Goal: Communication & Community: Share content

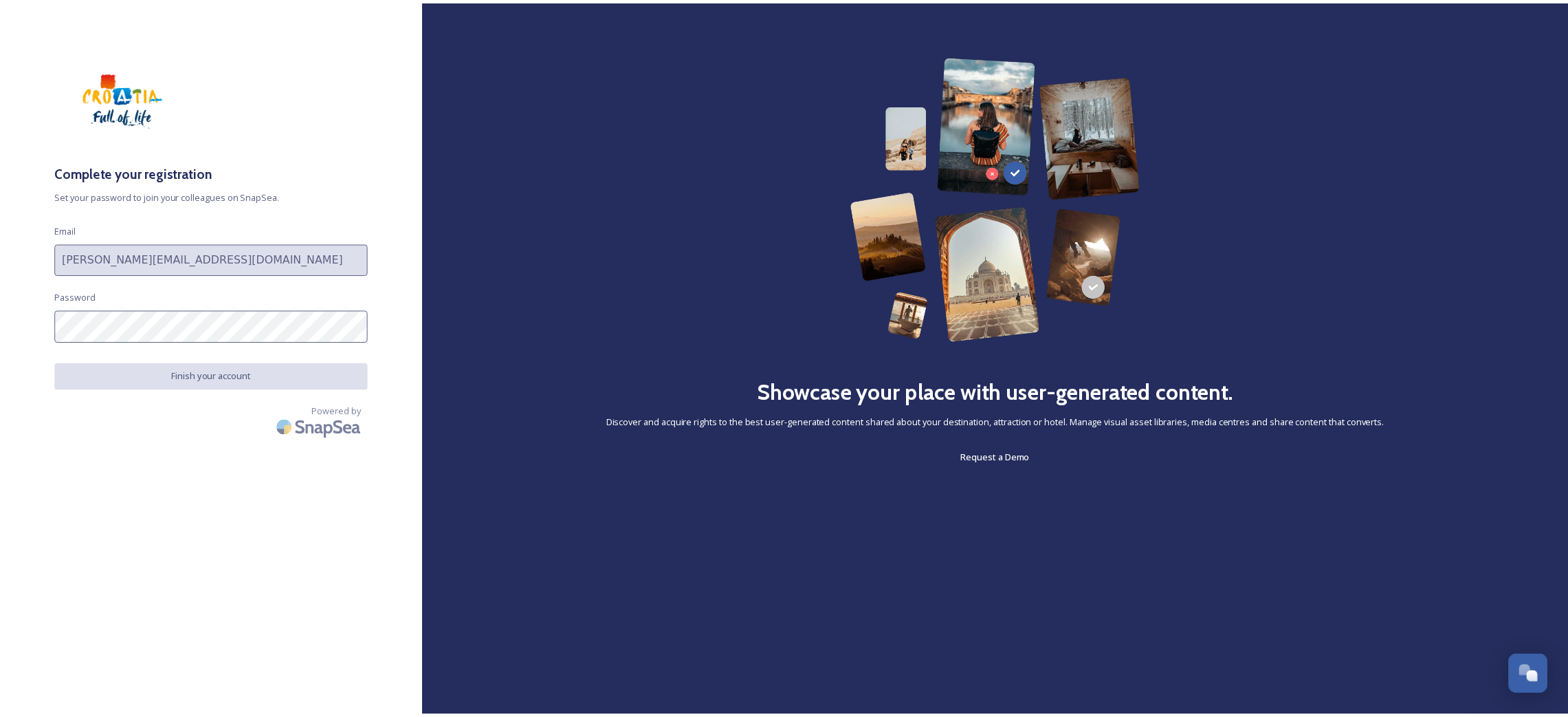
scroll to position [797, 0]
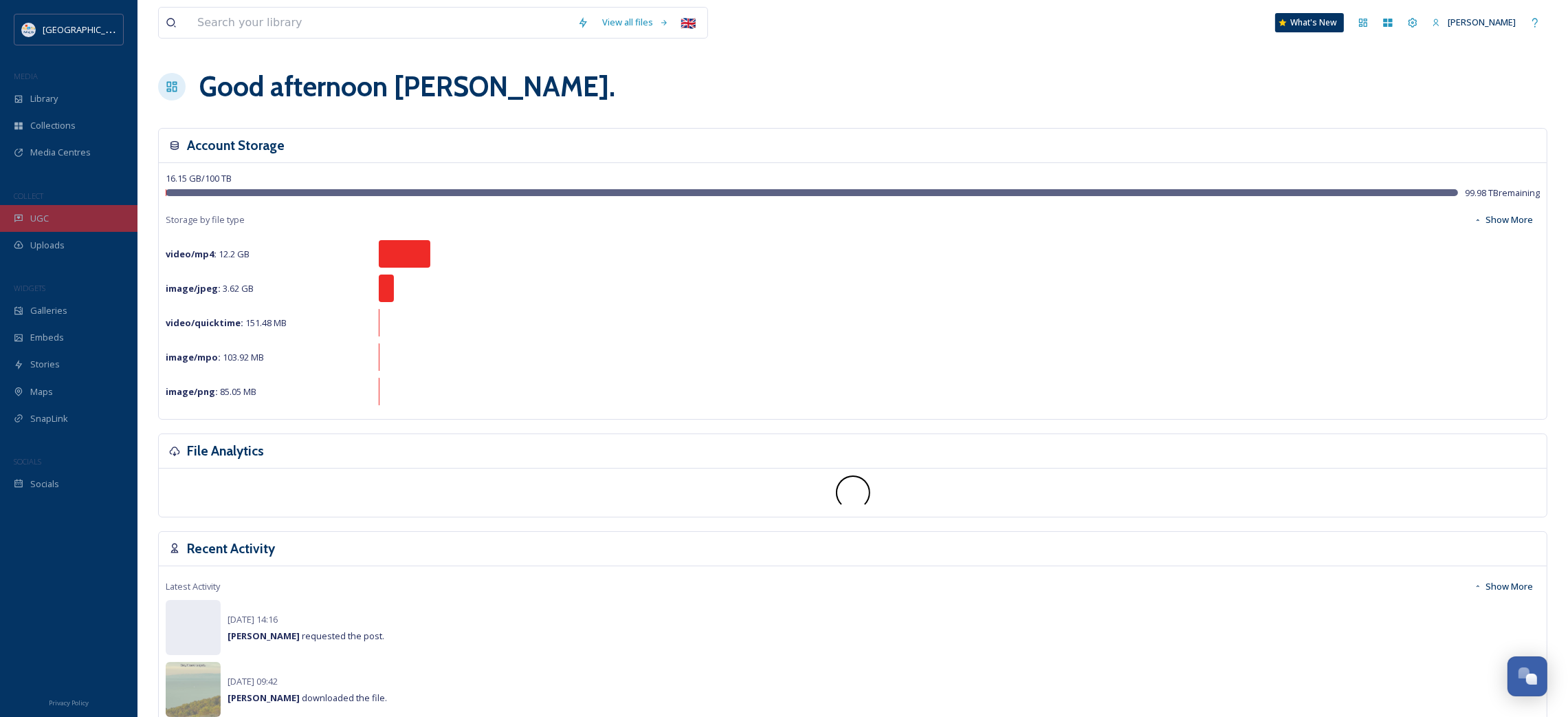
click at [51, 220] on div "UGC" at bounding box center [68, 218] width 137 height 27
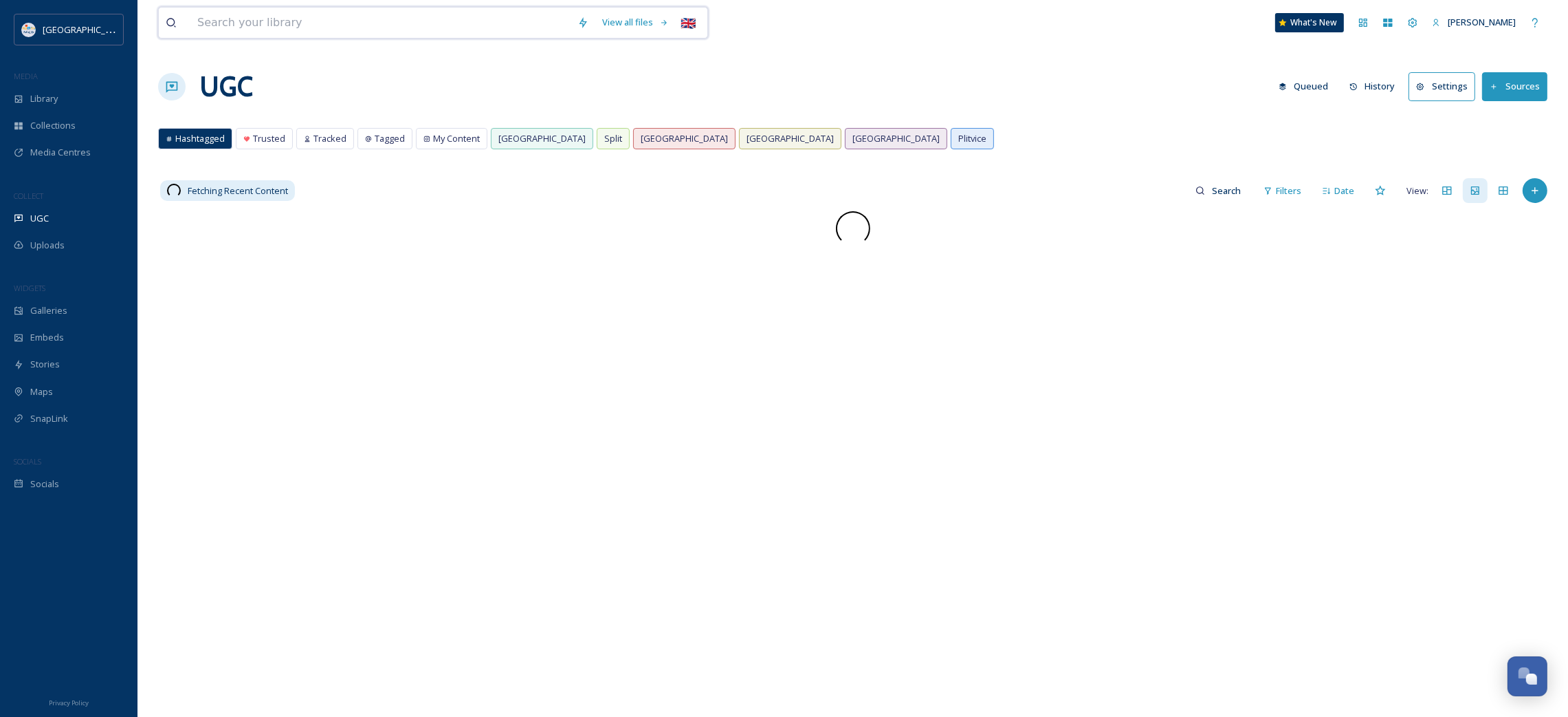
click at [281, 27] on input at bounding box center [381, 22] width 380 height 30
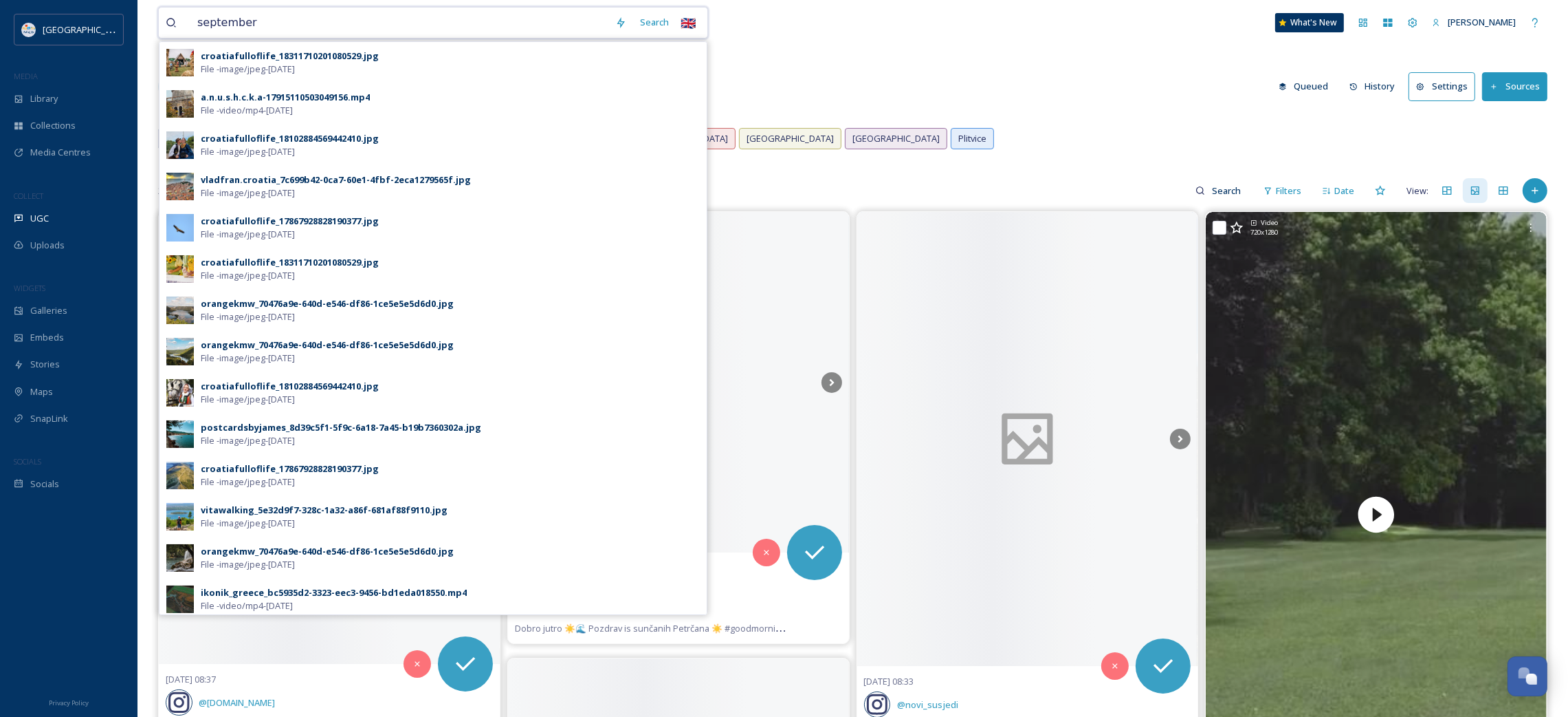
type input "september"
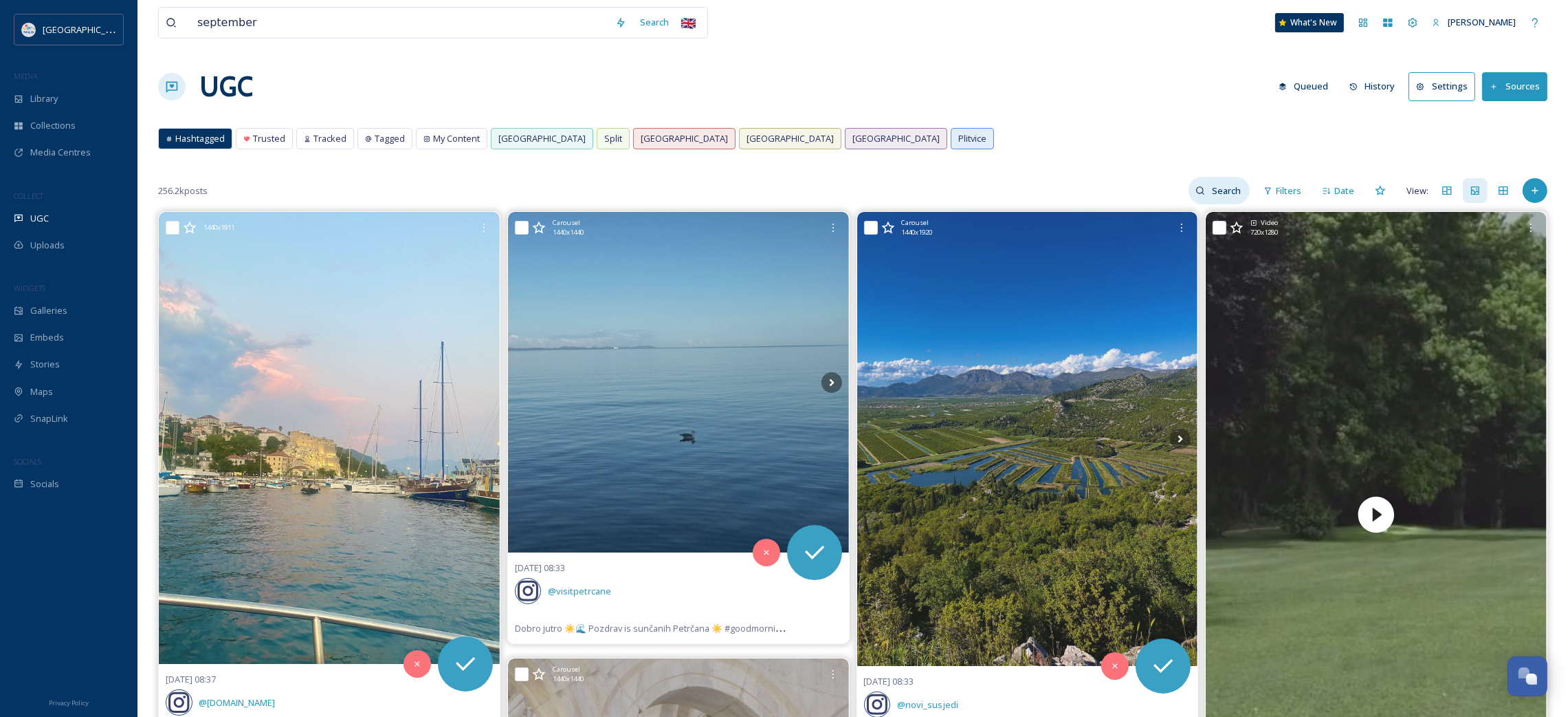
click at [1221, 188] on input at bounding box center [1227, 190] width 45 height 27
type input "september"
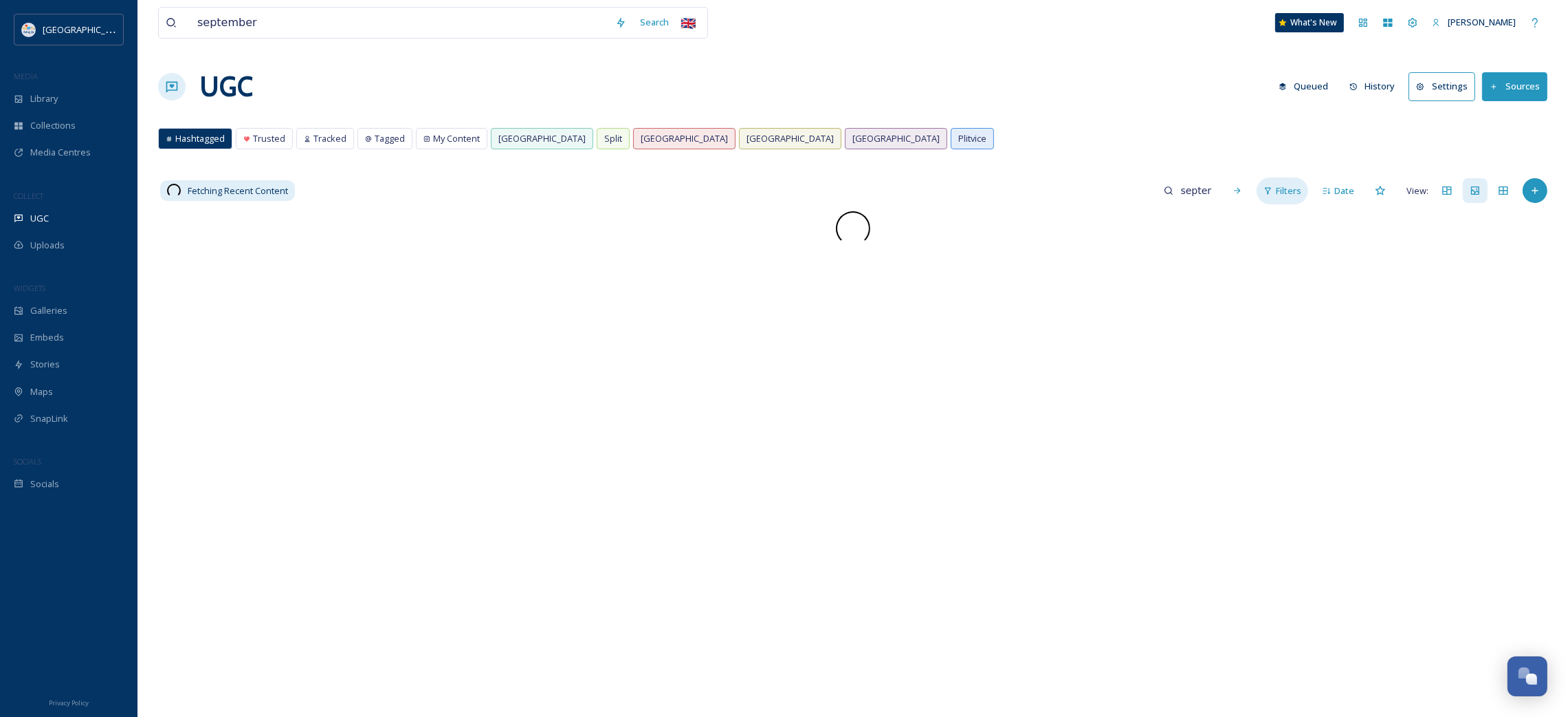
click at [1296, 188] on span "Filters" at bounding box center [1288, 190] width 25 height 13
click at [1093, 245] on div "Media Type" at bounding box center [1171, 248] width 274 height 27
click at [1115, 280] on icon at bounding box center [1114, 280] width 11 height 11
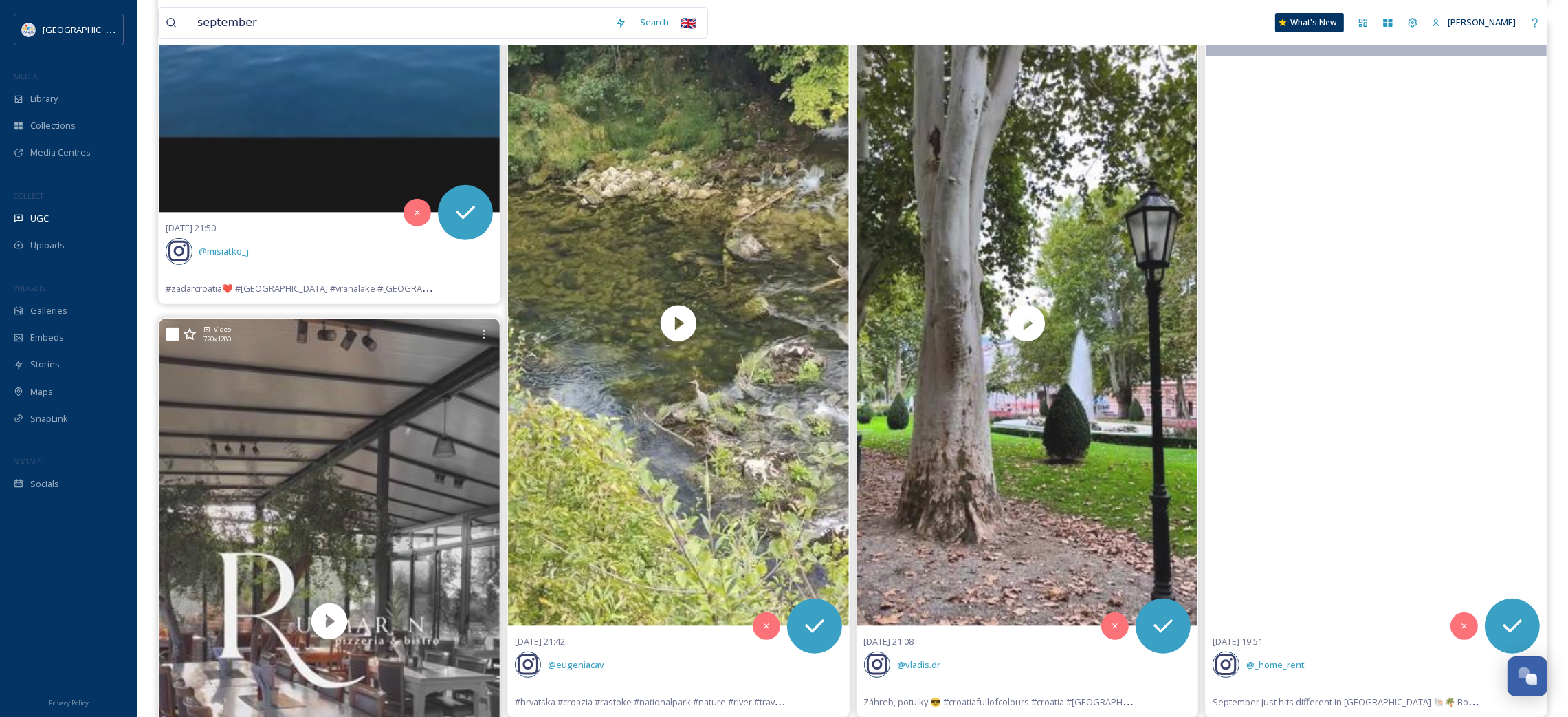
scroll to position [903, 0]
click at [1348, 575] on video "September just hits different in Dalmatia 🐚🌴\a\aBook your dream vacation in Cro…" at bounding box center [1376, 321] width 341 height 605
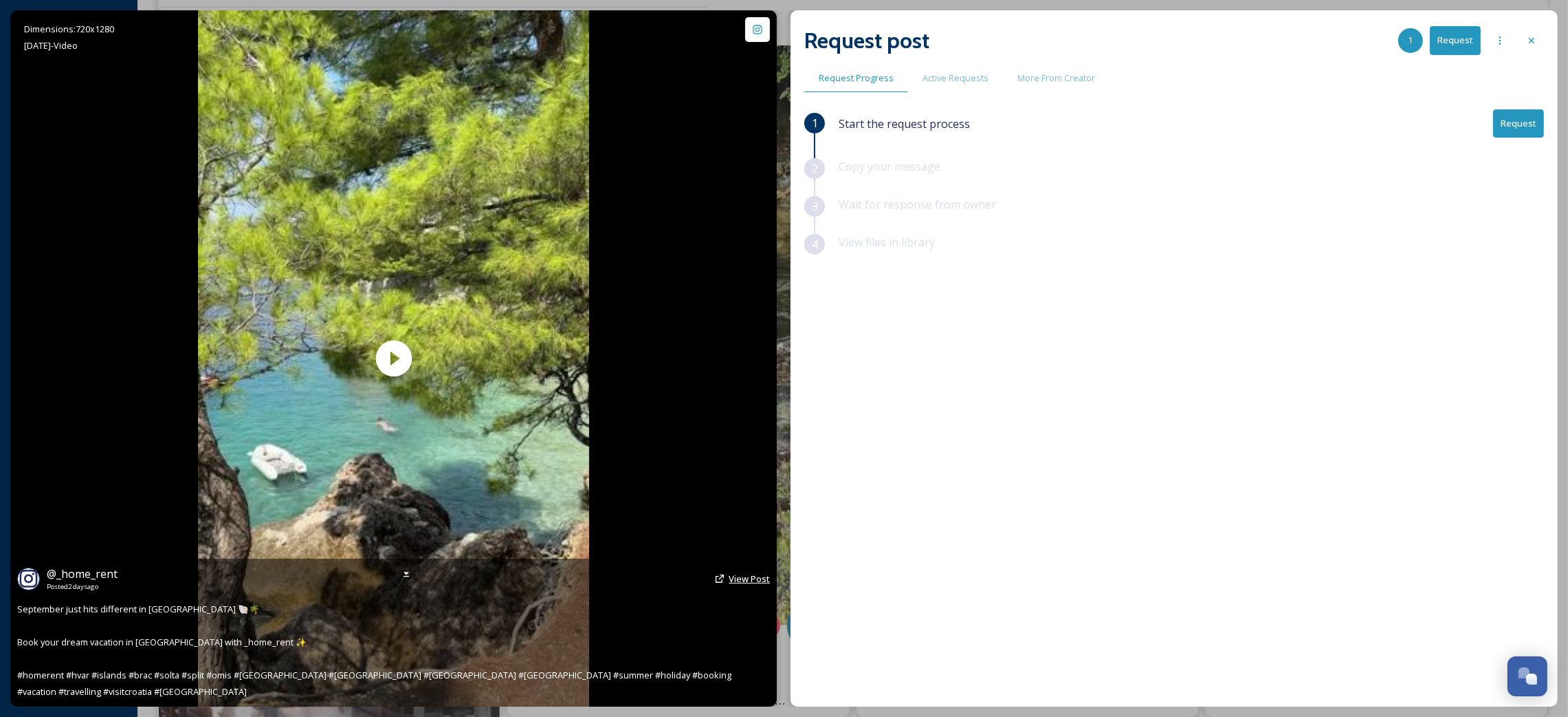
click at [743, 585] on span "View Post" at bounding box center [749, 578] width 41 height 13
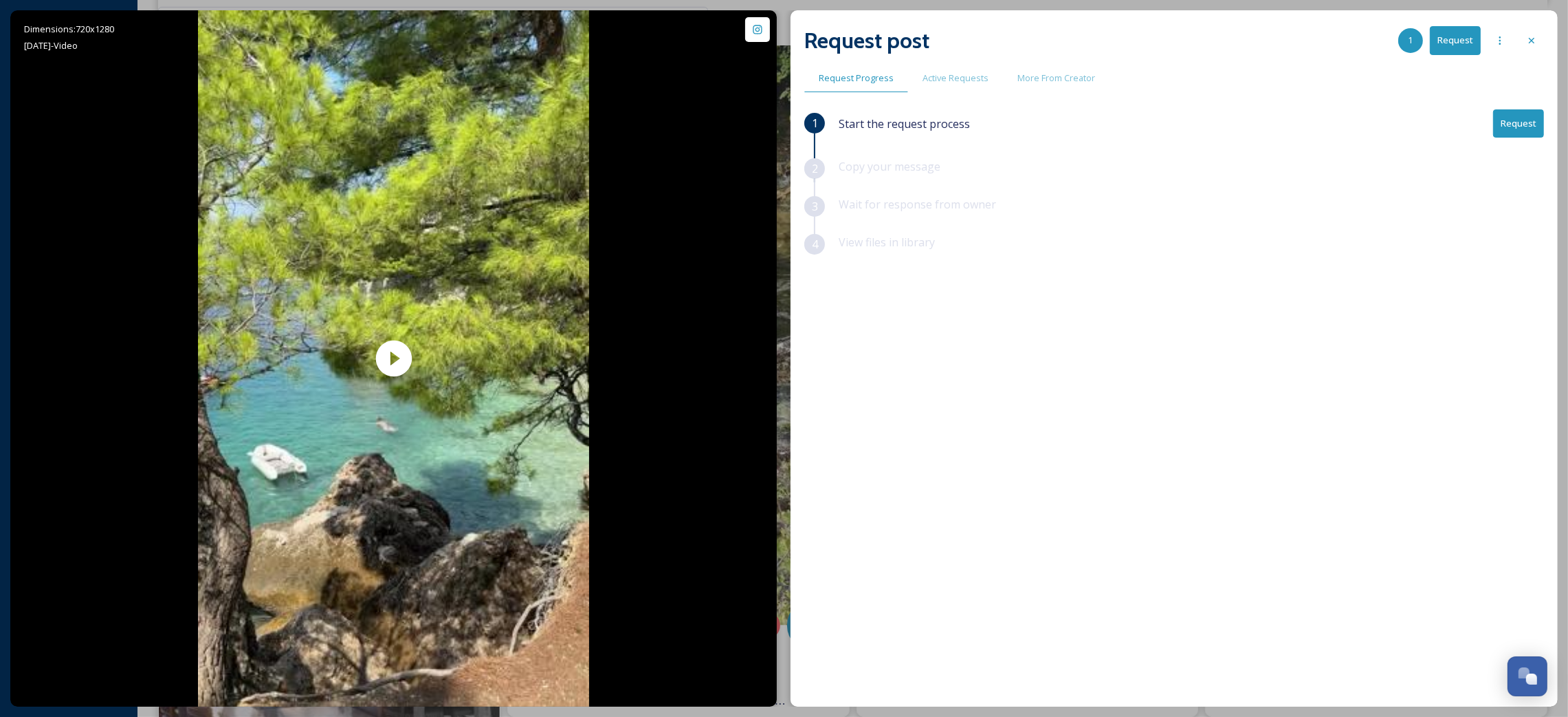
click at [1514, 120] on button "Request" at bounding box center [1518, 123] width 51 height 28
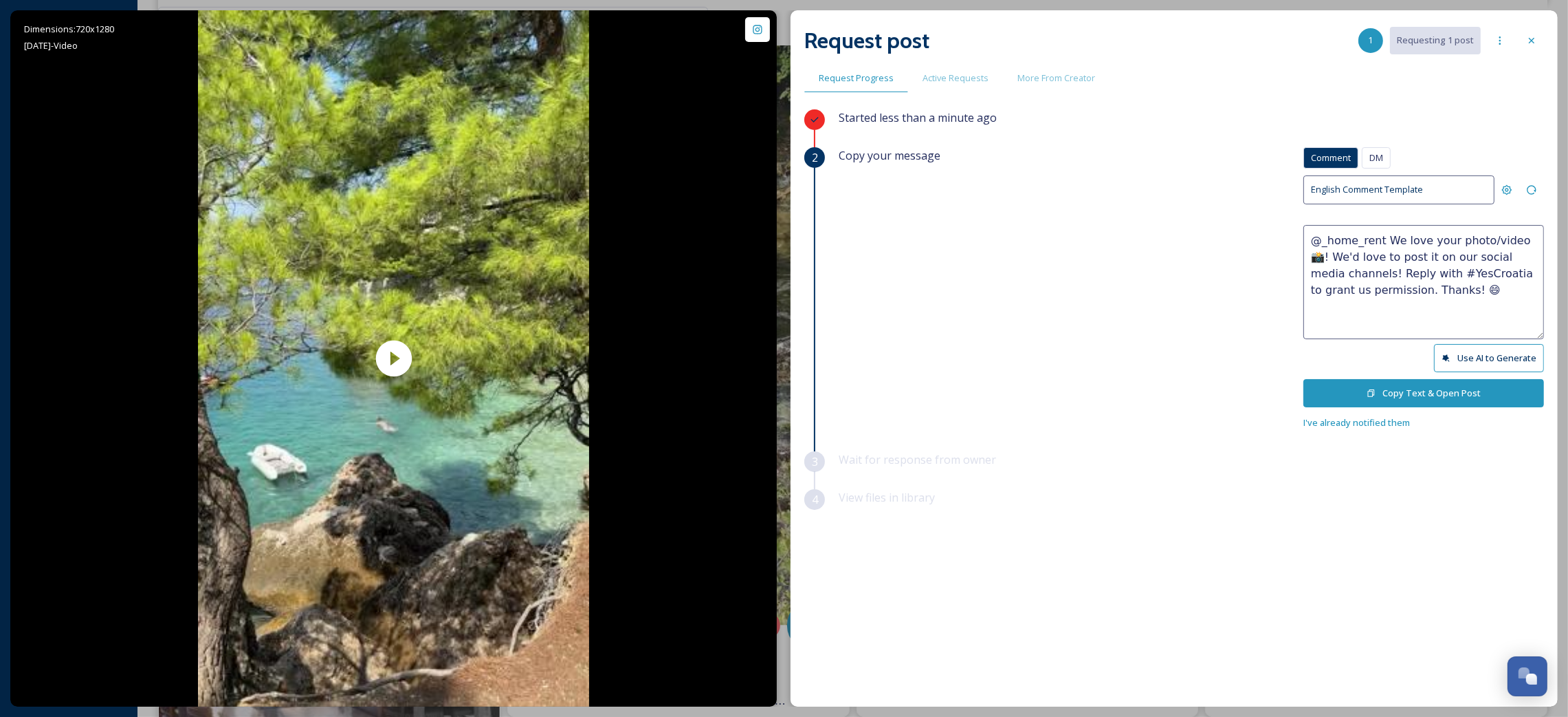
drag, startPoint x: 1446, startPoint y: 292, endPoint x: 1377, endPoint y: 242, distance: 85.2
click at [1377, 242] on textarea "@_home_rent We love your photo/video 📸! We'd love to post it on our social medi…" at bounding box center [1423, 282] width 241 height 114
click at [1479, 244] on textarea "@_home_rent We love your photo/video 📸! We'd love to post it on our social medi…" at bounding box center [1423, 282] width 241 height 114
click at [1421, 323] on textarea "@_home_rent We love your video 📸! We'd love to post it on our social media chan…" at bounding box center [1423, 282] width 241 height 114
type textarea "@_home_rent We love your video 📸! We'd love to post it on our social media chan…"
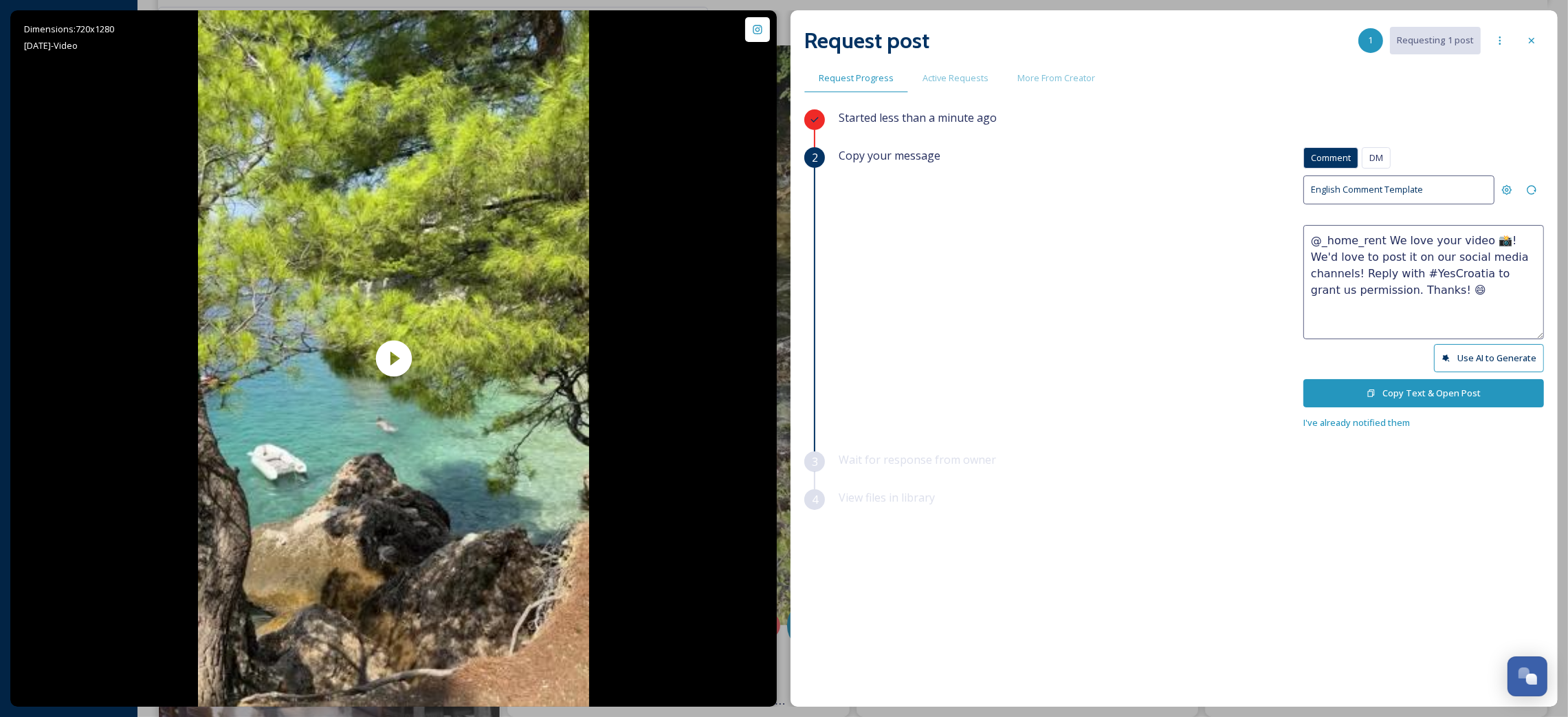
click at [1392, 390] on button "Copy Text & Open Post" at bounding box center [1423, 393] width 241 height 28
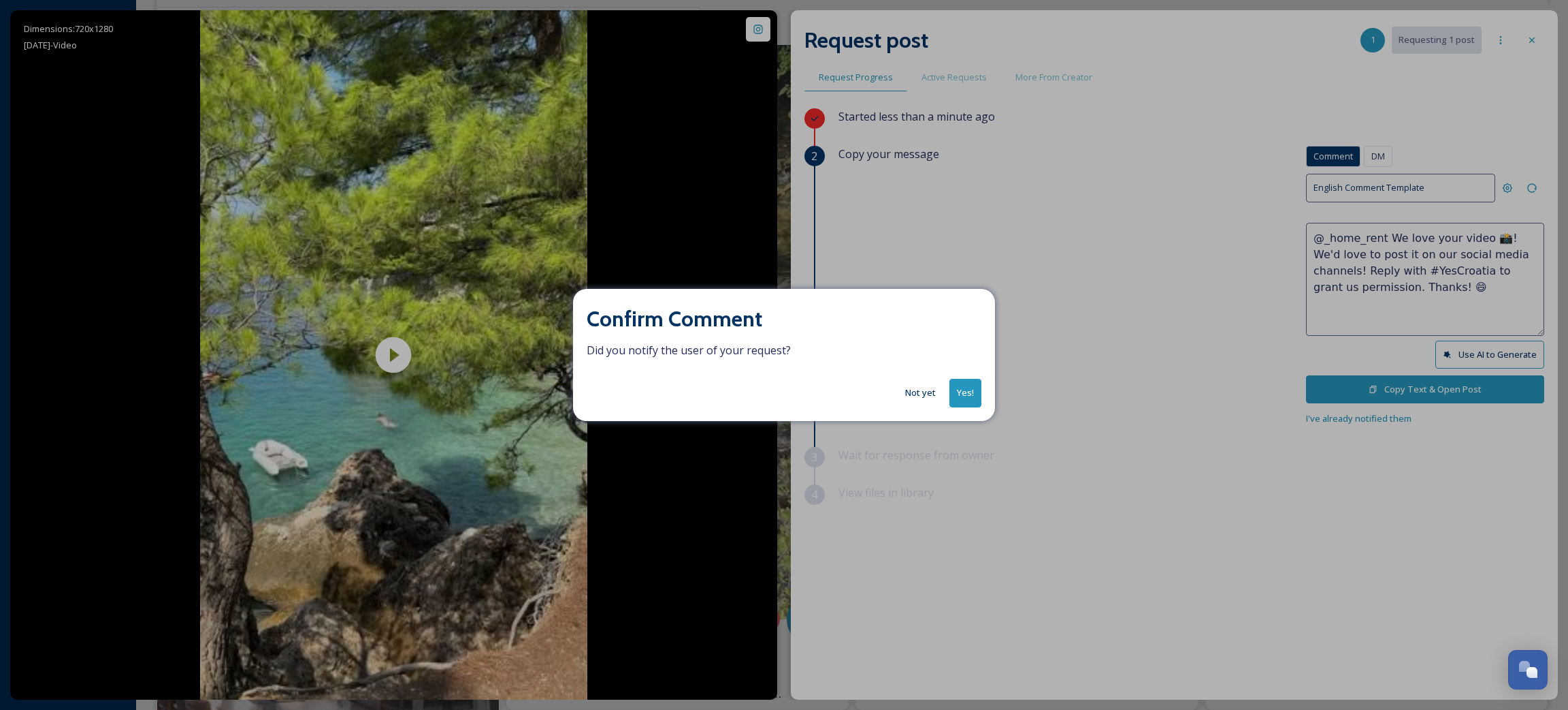
click at [970, 391] on button "Yes!" at bounding box center [965, 392] width 32 height 28
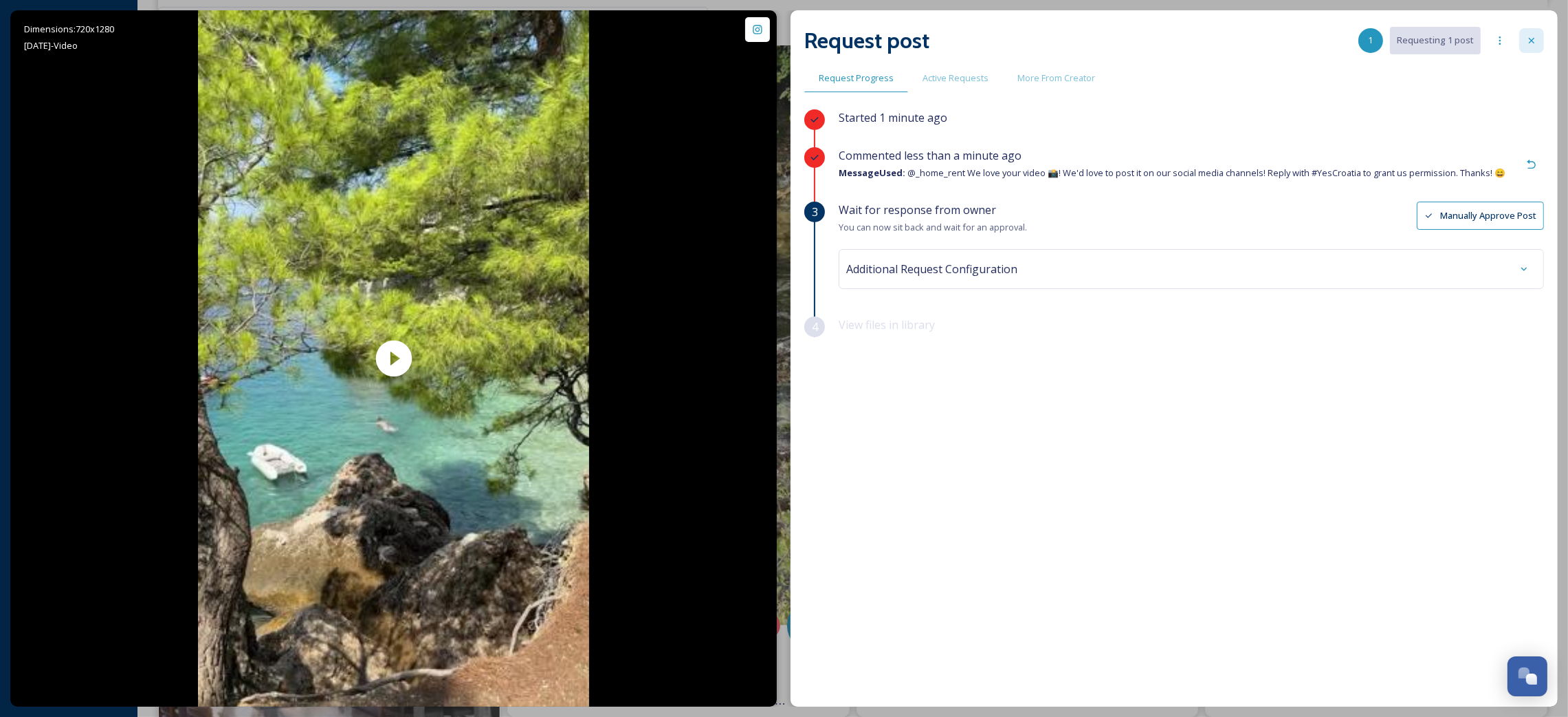
click at [1521, 45] on div at bounding box center [1531, 40] width 24 height 24
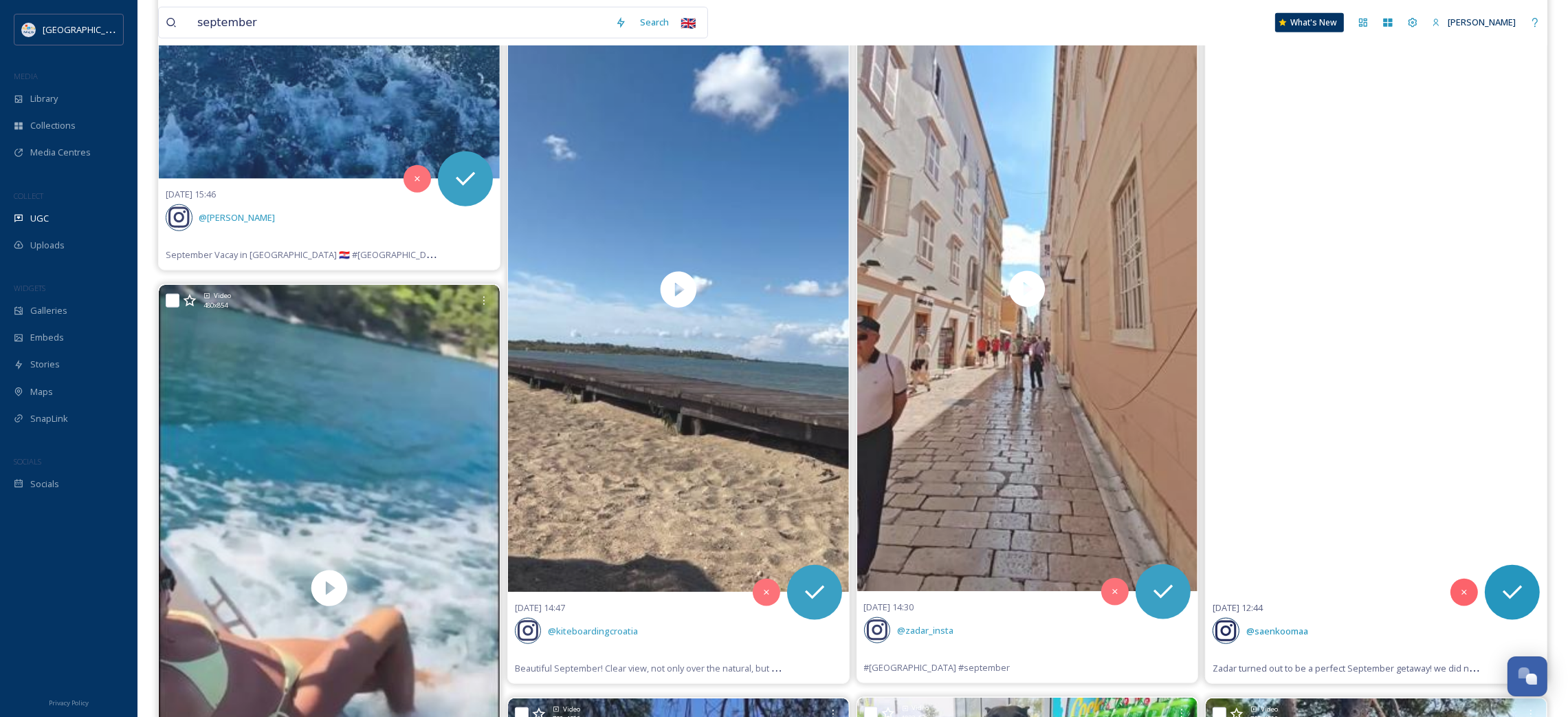
scroll to position [2347, 0]
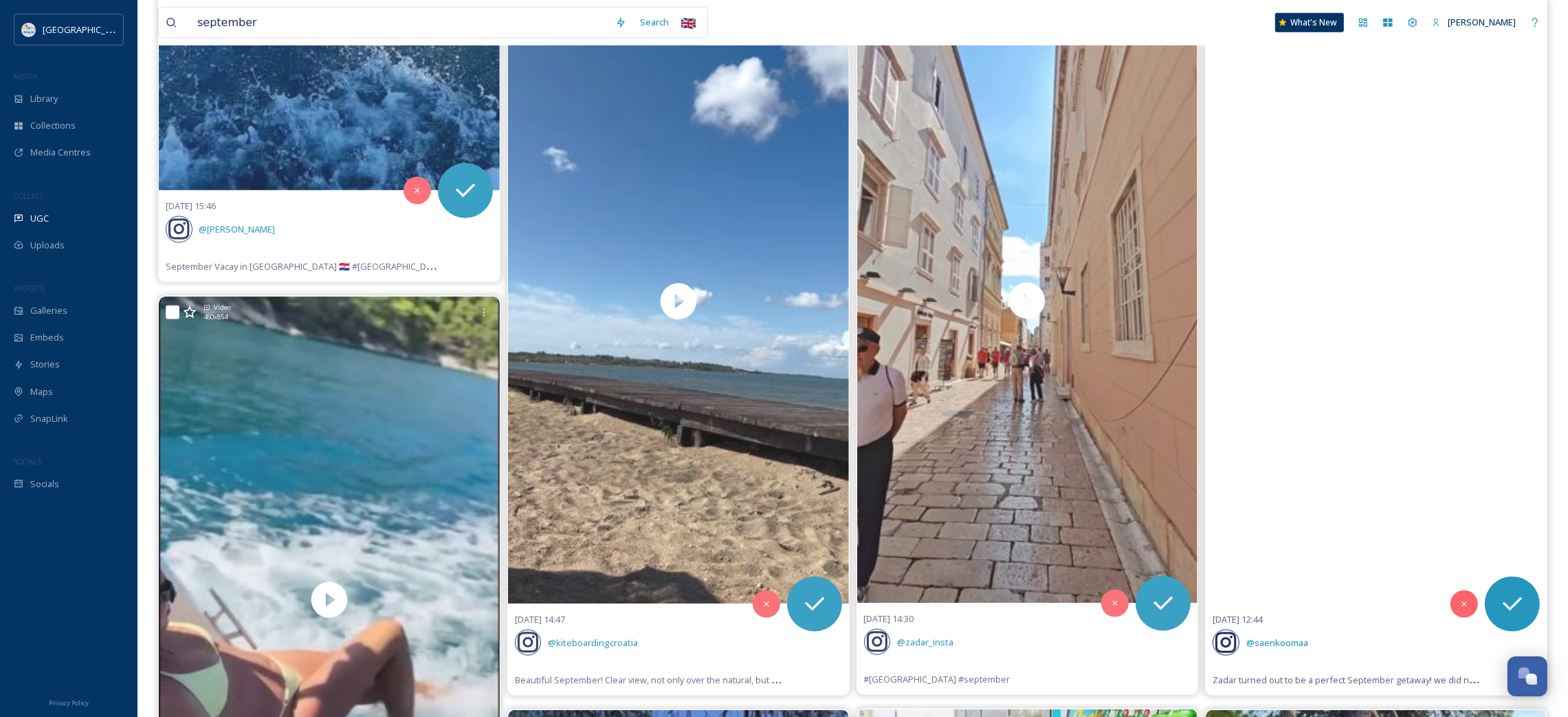
click at [1311, 411] on video "Zadar turned out to be a perfect September getaway!\awe did not have any expect…" at bounding box center [1376, 301] width 341 height 605
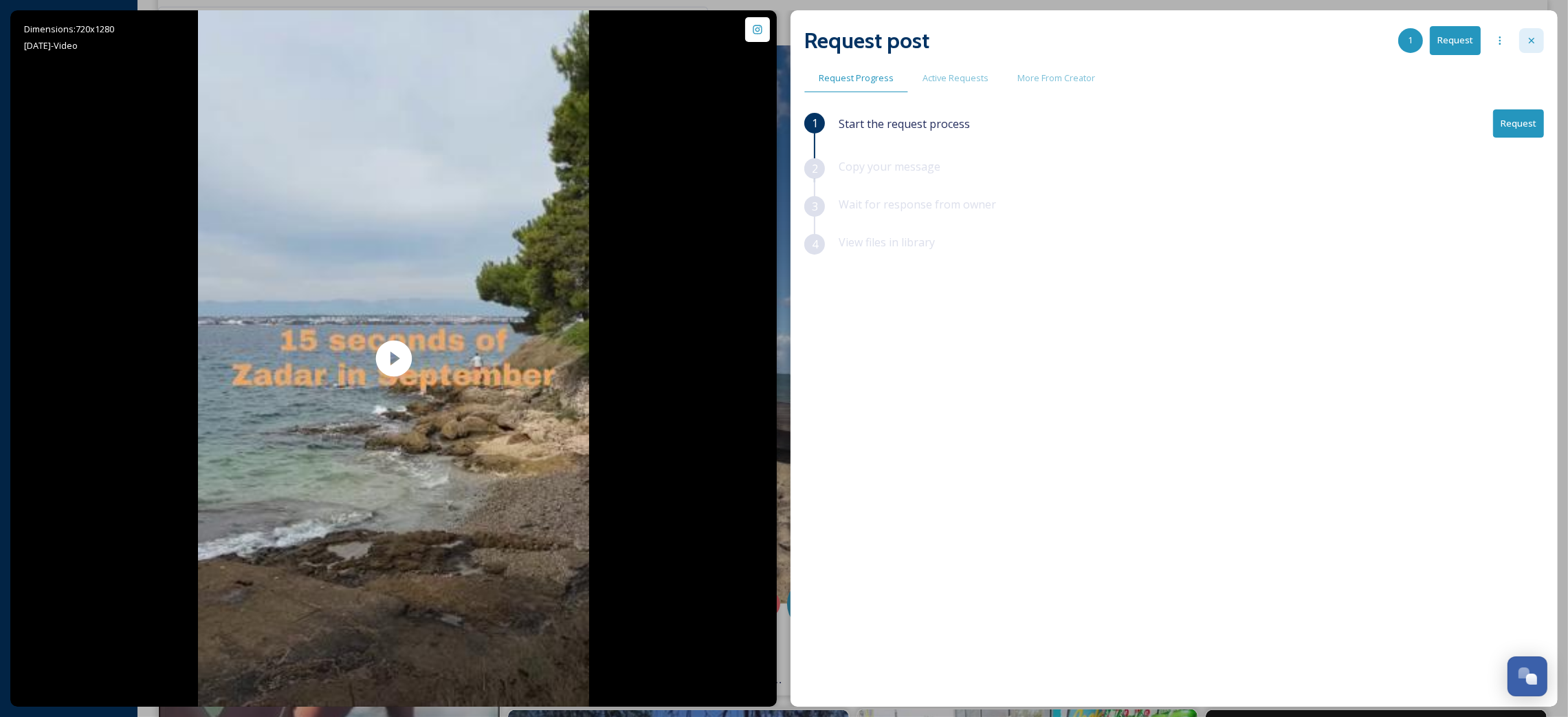
click at [1532, 41] on icon at bounding box center [1531, 40] width 11 height 11
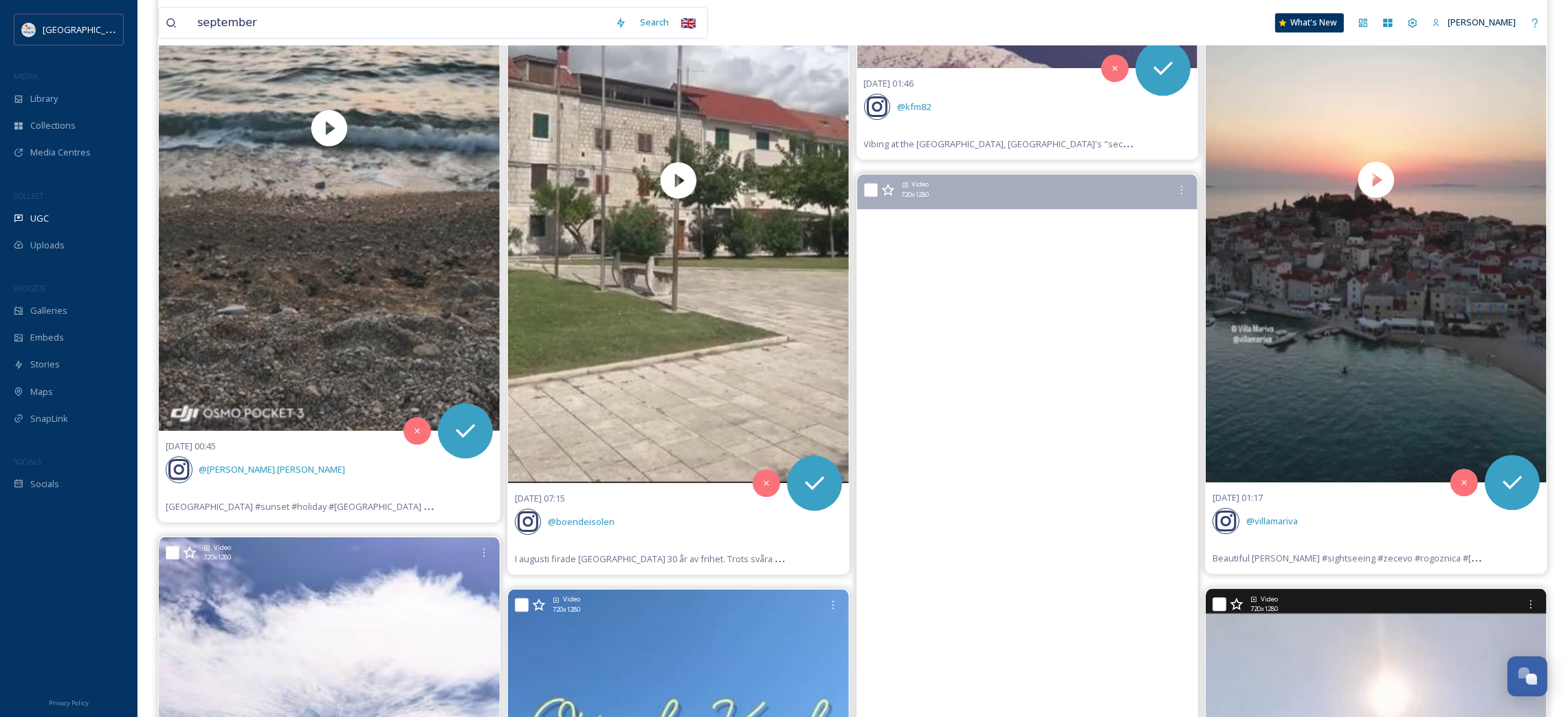
scroll to position [5511, 0]
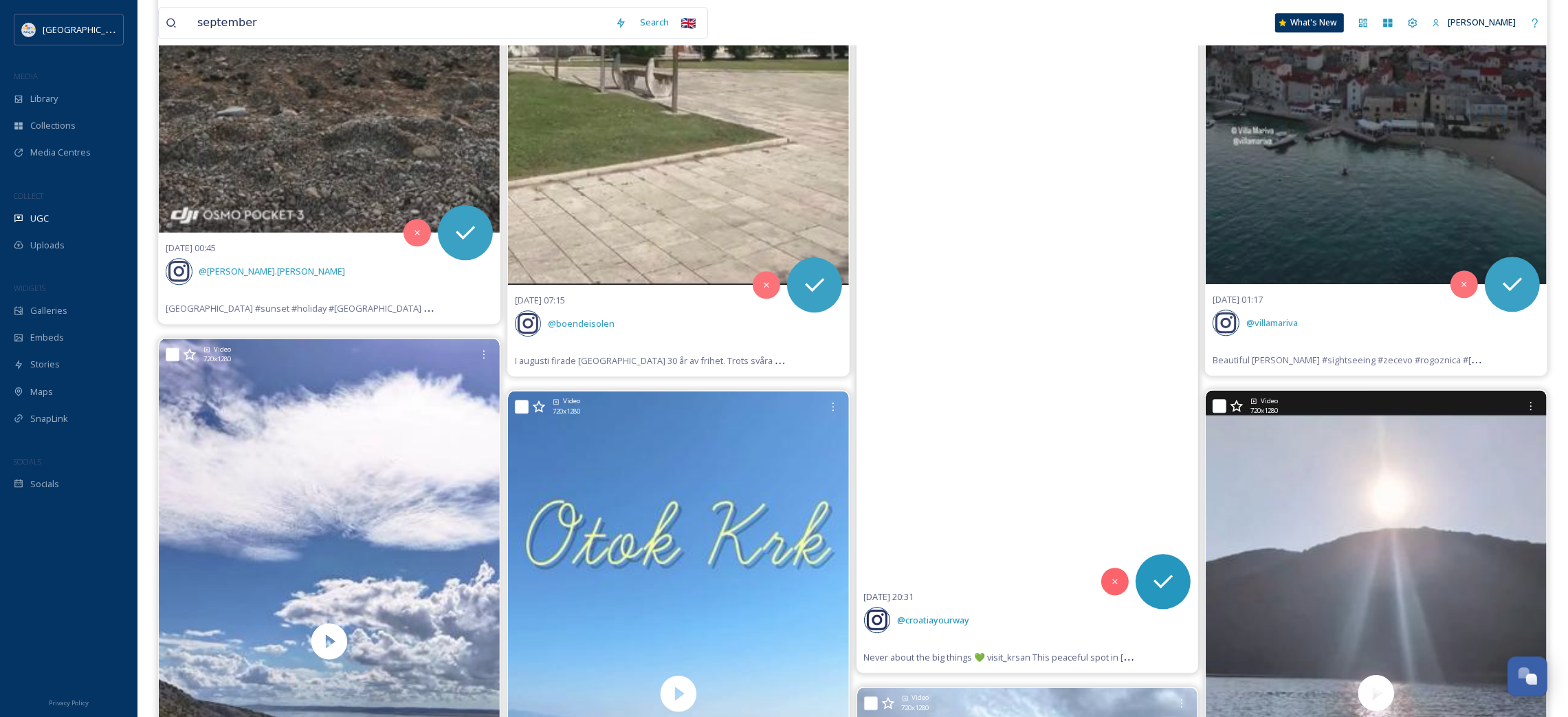
click at [989, 507] on video "Never about the big things 💚 visit_krsan\aThis peaceful spot in Kršan municipal…" at bounding box center [1027, 278] width 341 height 605
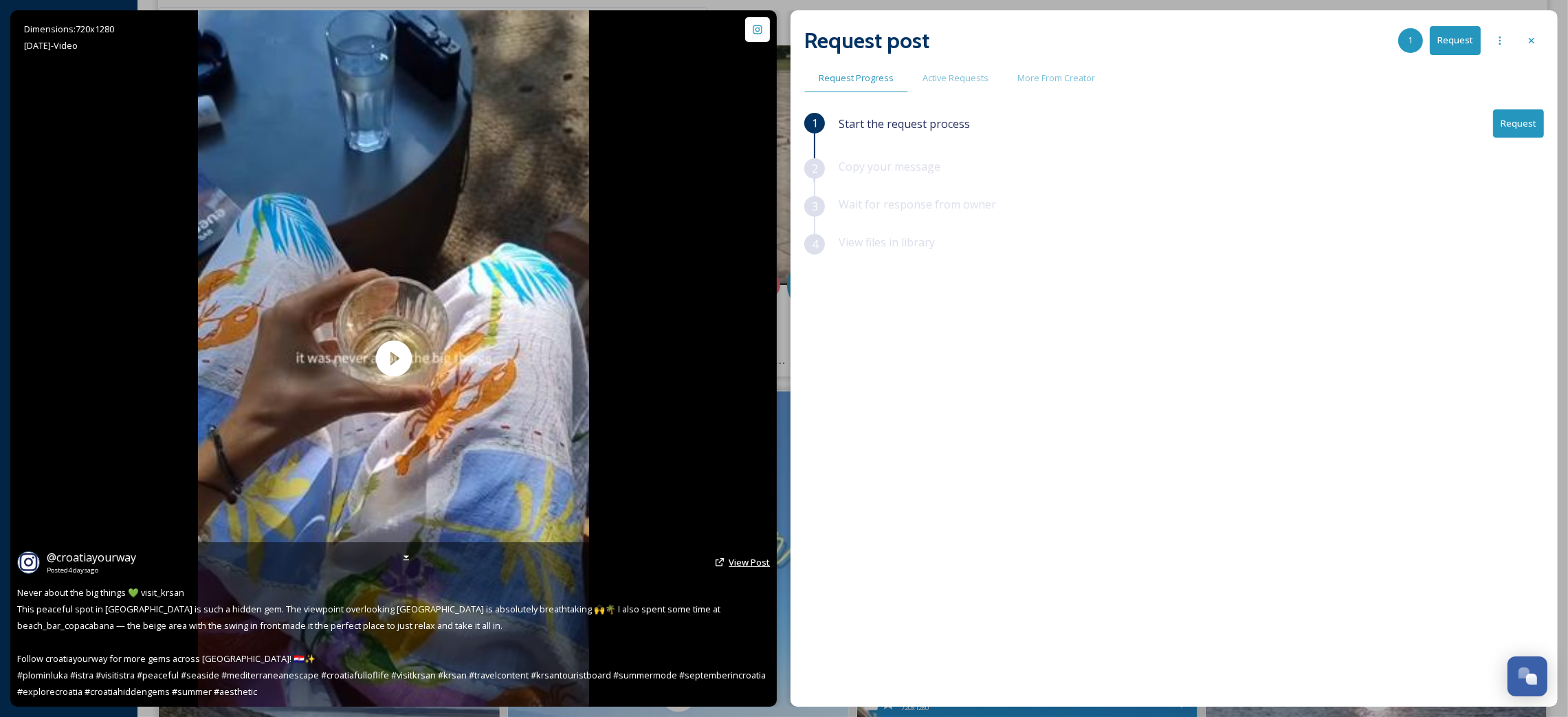
click at [740, 567] on span "View Post" at bounding box center [749, 561] width 41 height 13
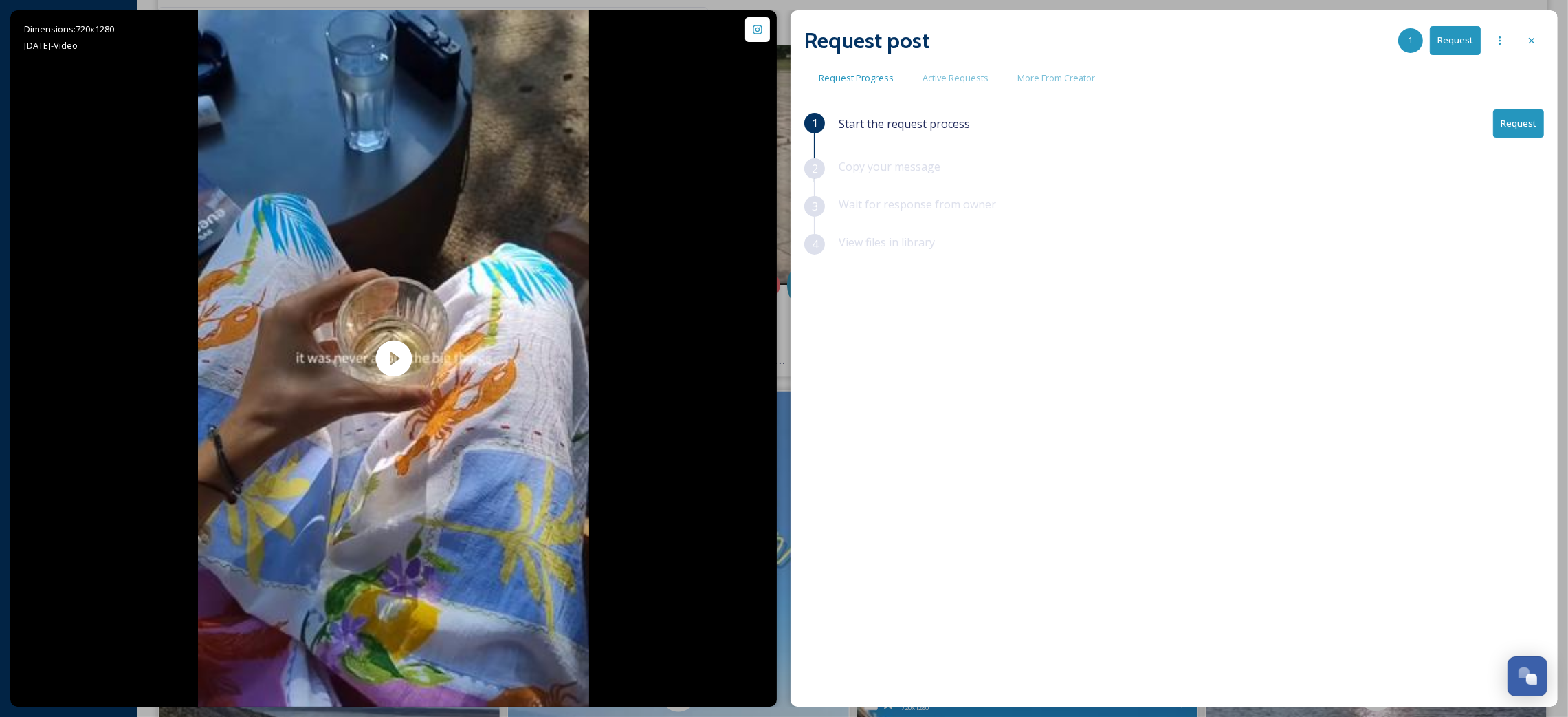
click at [1523, 122] on button "Request" at bounding box center [1518, 123] width 51 height 28
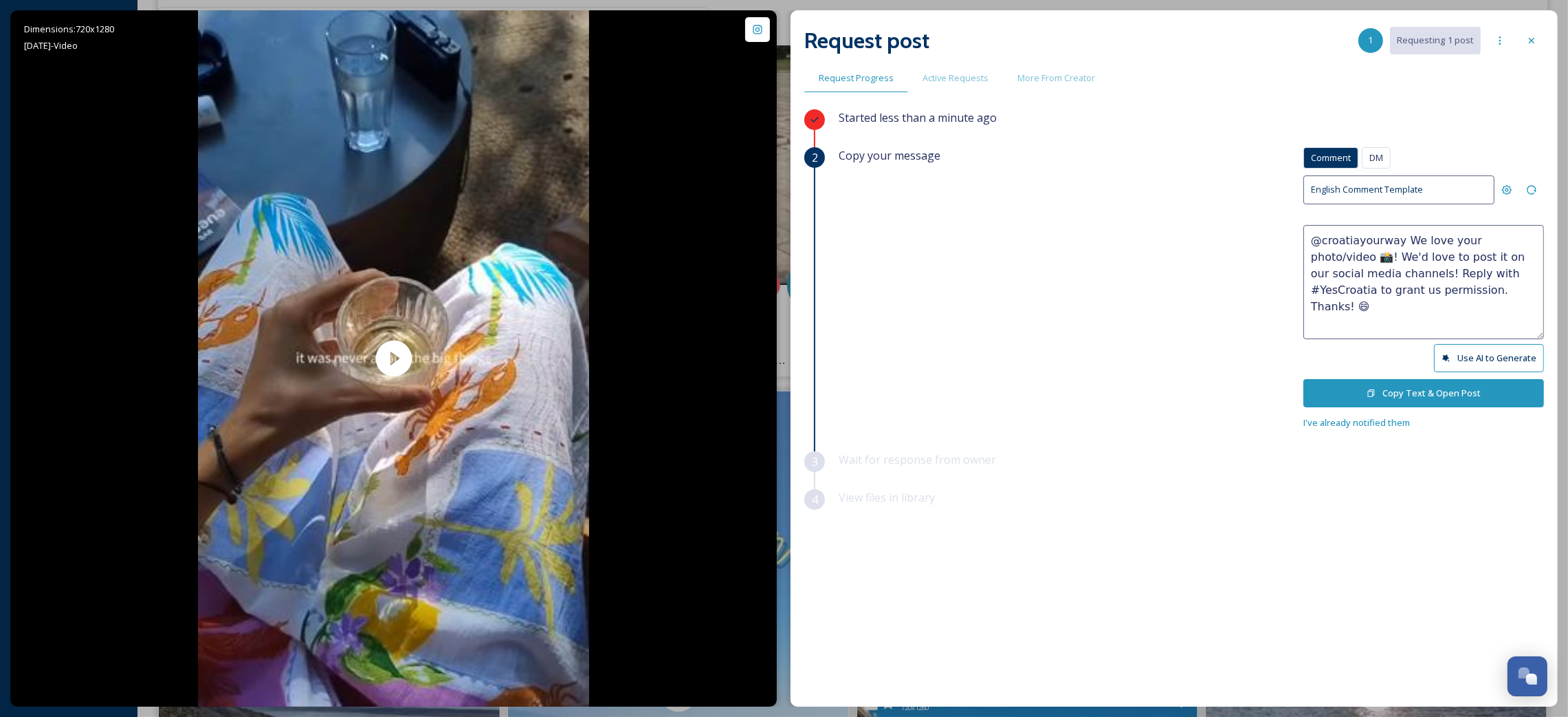
click at [1413, 395] on button "Copy Text & Open Post" at bounding box center [1423, 393] width 241 height 28
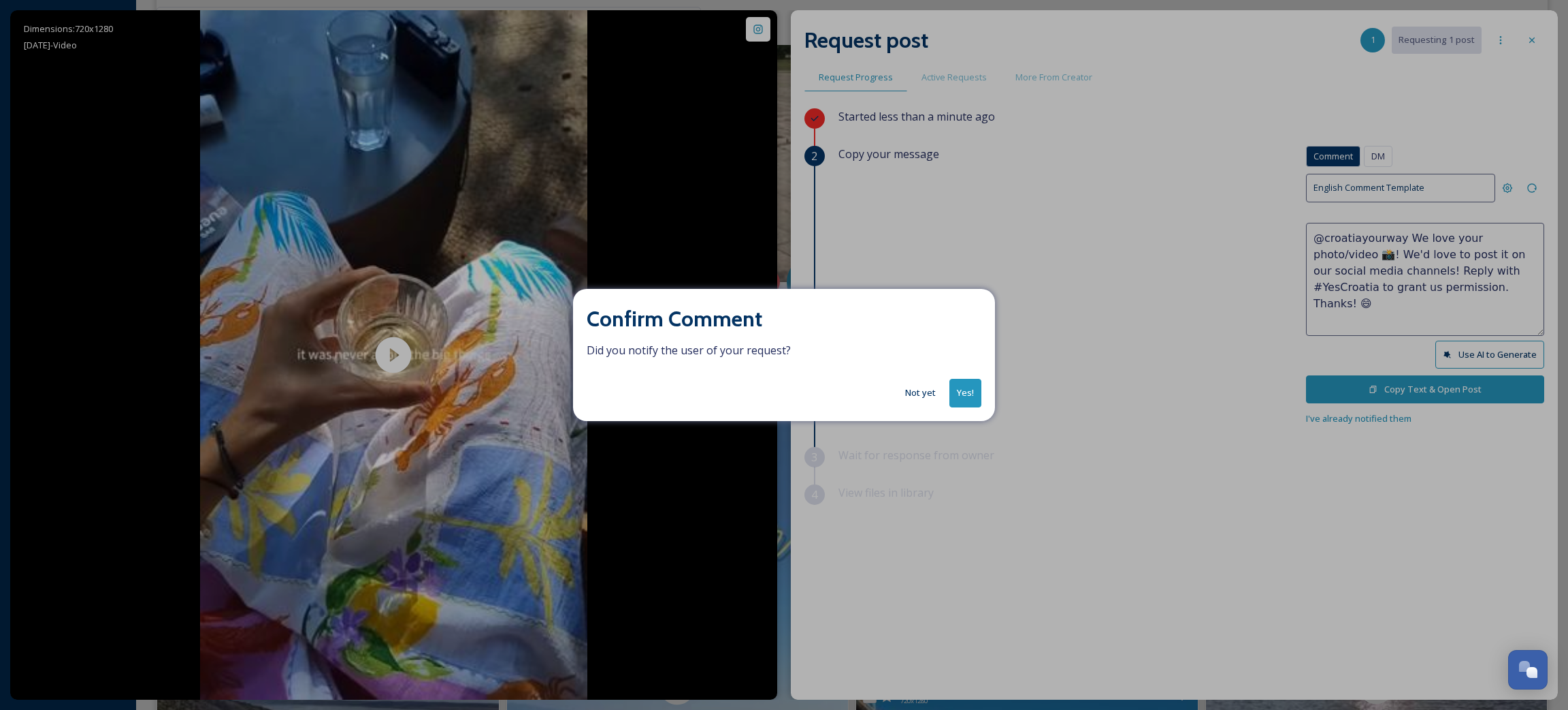
click at [907, 394] on button "Not yet" at bounding box center [921, 393] width 44 height 27
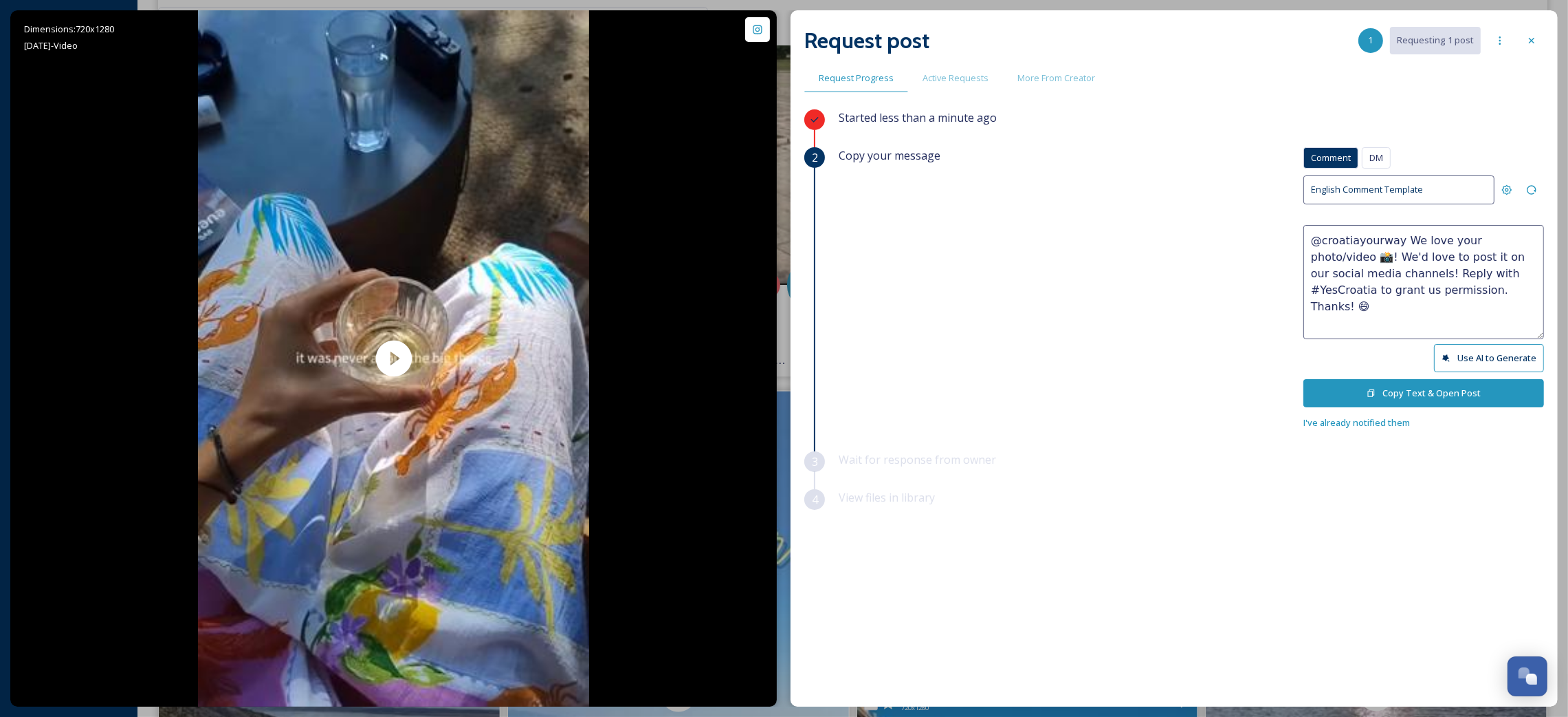
click at [1378, 385] on button "Copy Text & Open Post" at bounding box center [1423, 393] width 241 height 28
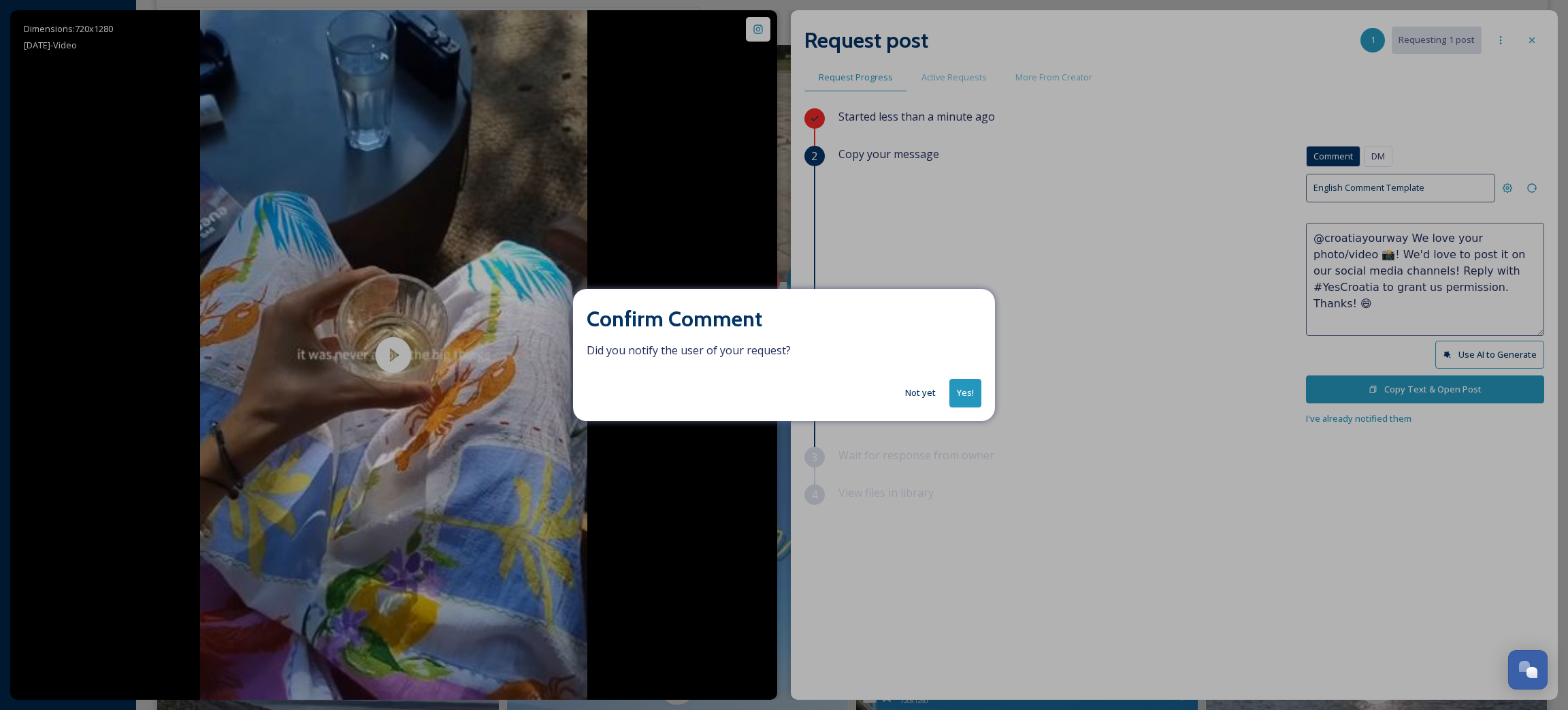
click at [958, 400] on button "Yes!" at bounding box center [965, 392] width 32 height 28
